Goal: Transaction & Acquisition: Obtain resource

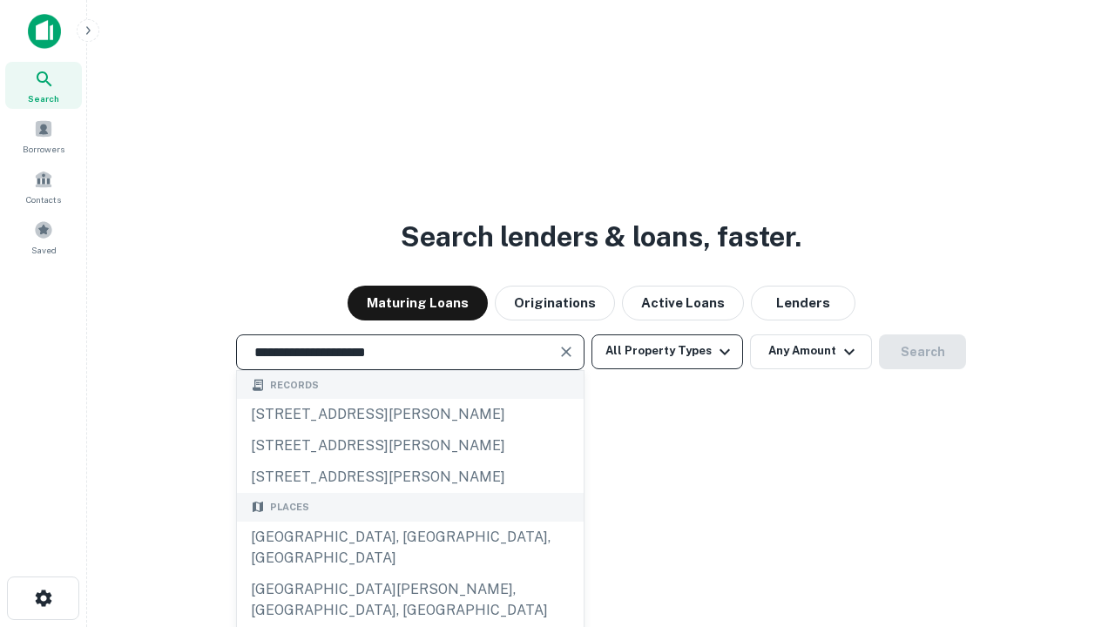
type input "**********"
click at [667, 351] on button "All Property Types" at bounding box center [667, 351] width 152 height 35
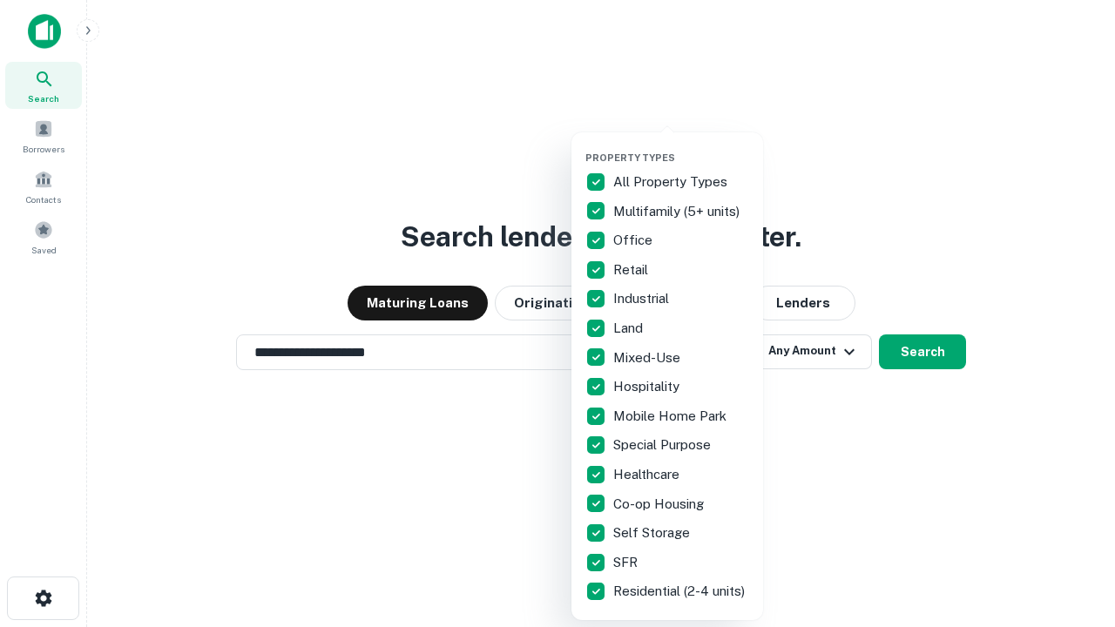
click at [681, 146] on button "button" at bounding box center [681, 146] width 192 height 1
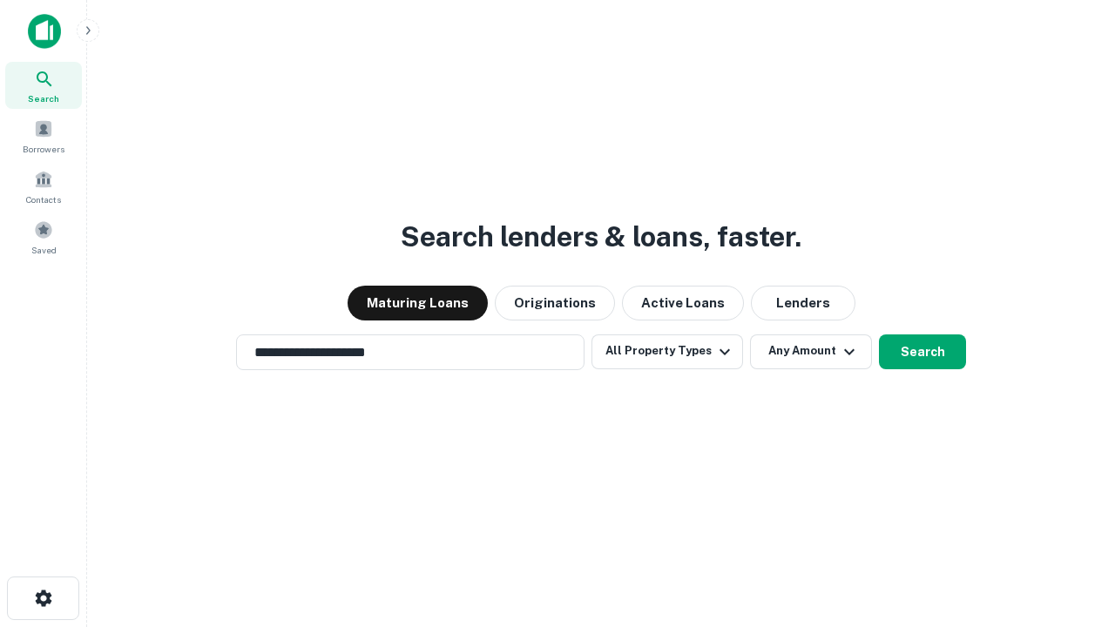
scroll to position [10, 210]
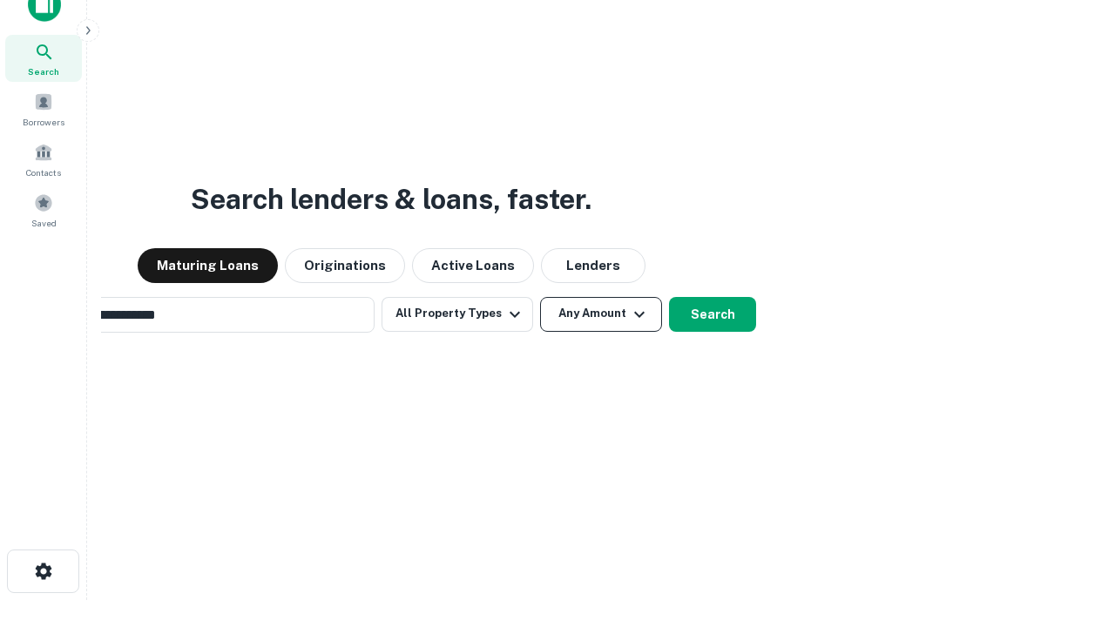
click at [540, 297] on button "Any Amount" at bounding box center [601, 314] width 122 height 35
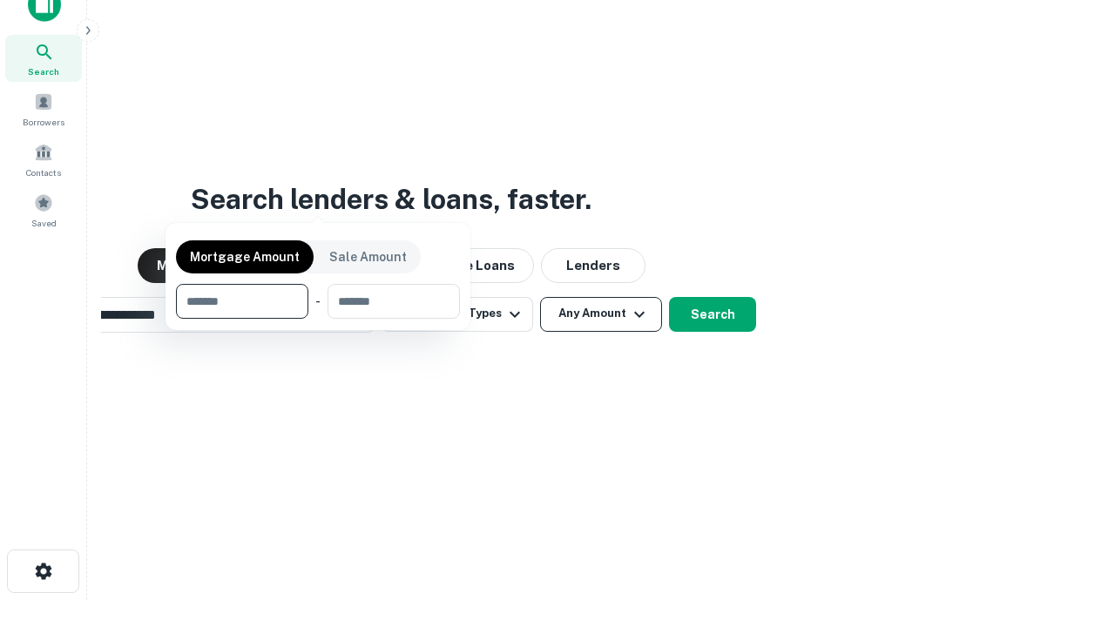
scroll to position [28, 0]
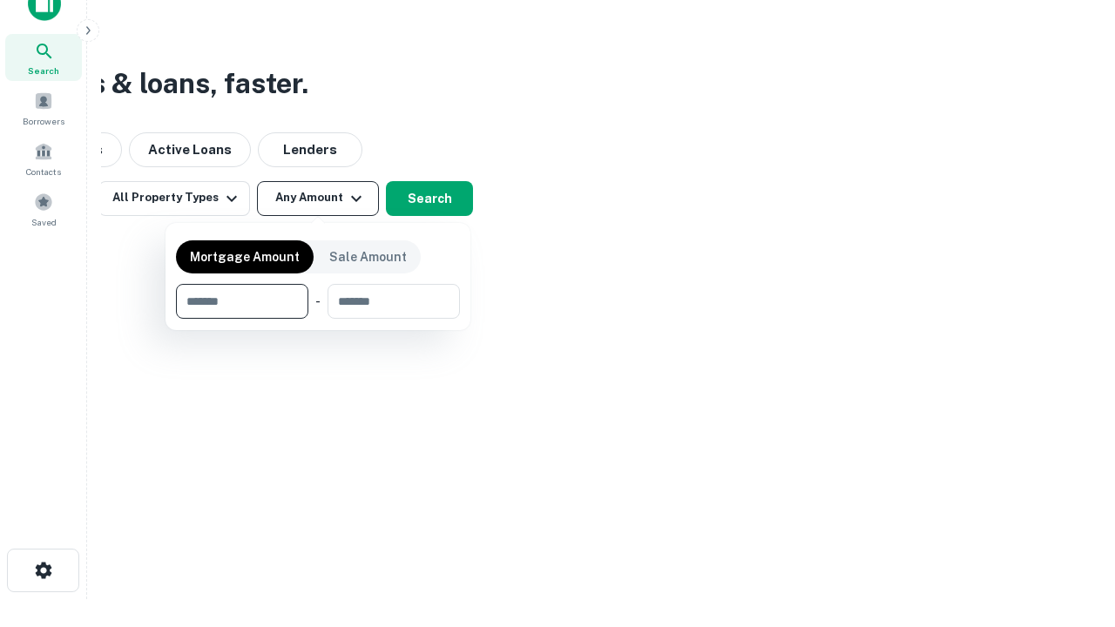
type input "*******"
click at [318, 319] on button "button" at bounding box center [318, 319] width 284 height 1
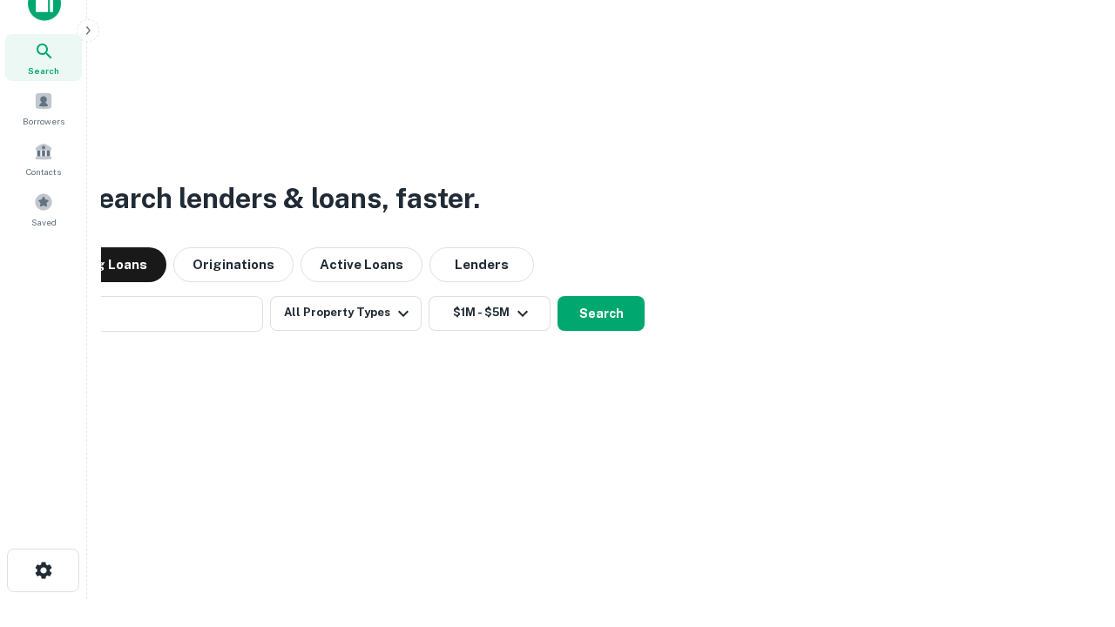
scroll to position [27, 0]
click at [557, 297] on button "Search" at bounding box center [600, 314] width 87 height 35
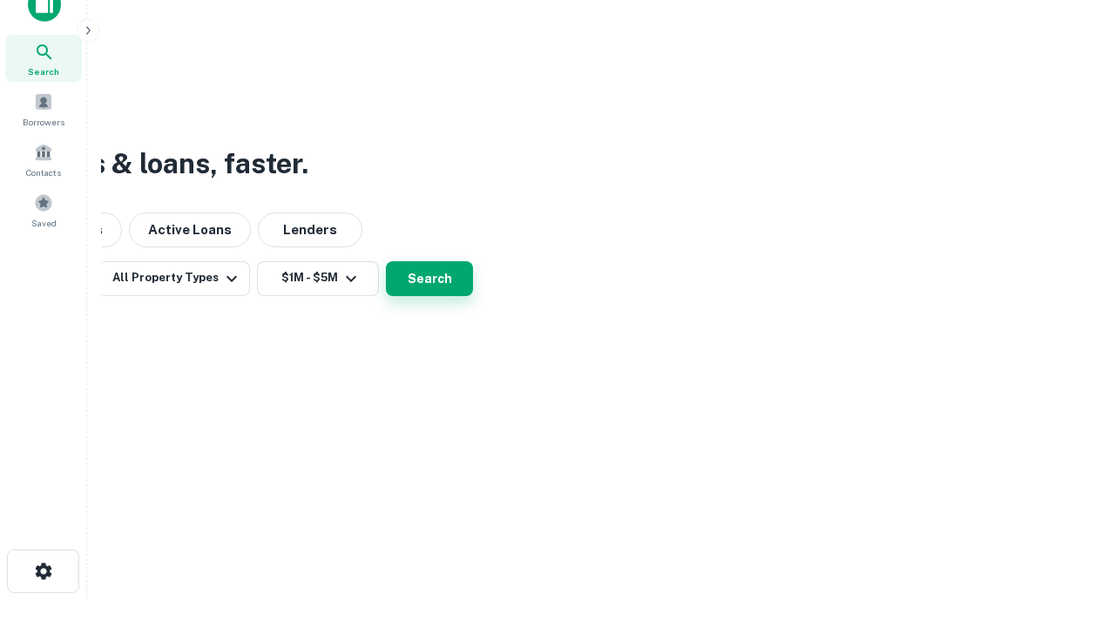
scroll to position [28, 0]
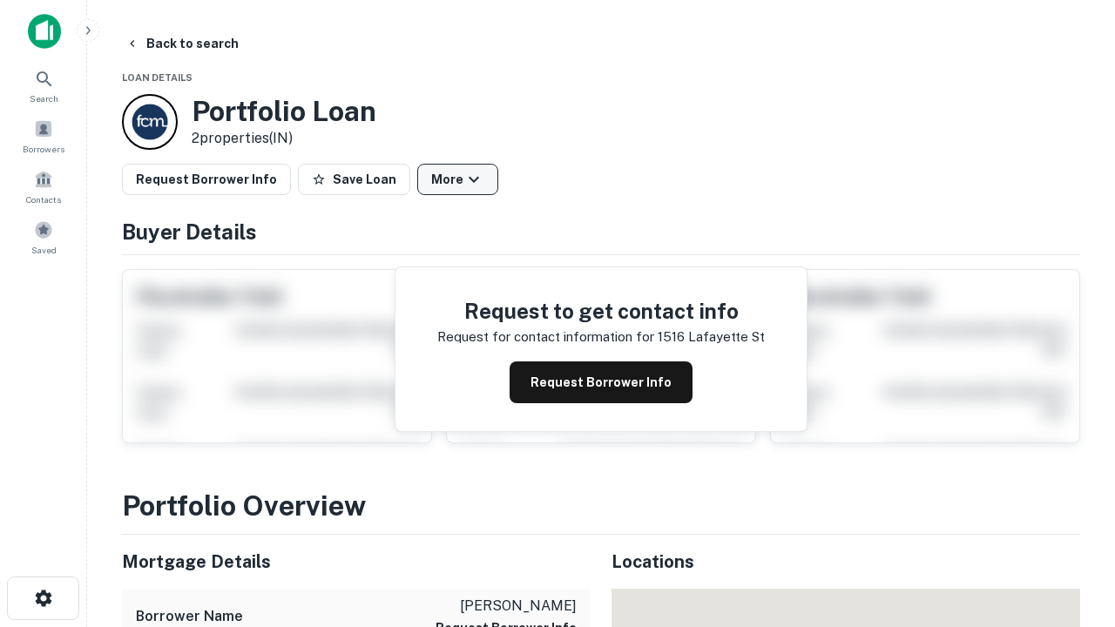
click at [457, 179] on button "More" at bounding box center [457, 179] width 81 height 31
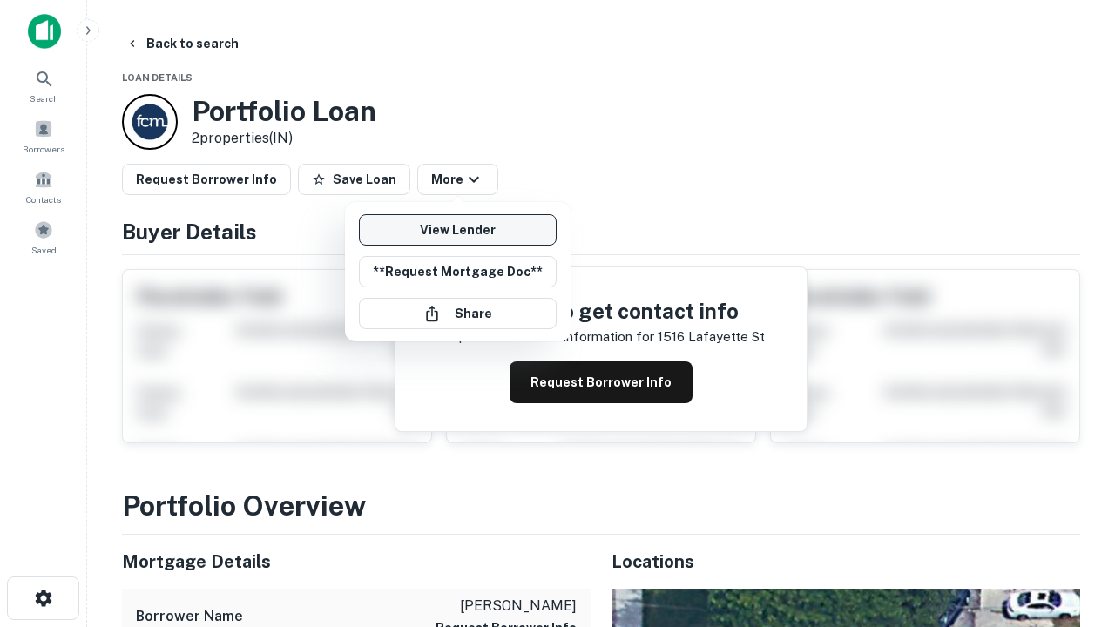
click at [457, 230] on link "View Lender" at bounding box center [458, 229] width 198 height 31
